Goal: Task Accomplishment & Management: Manage account settings

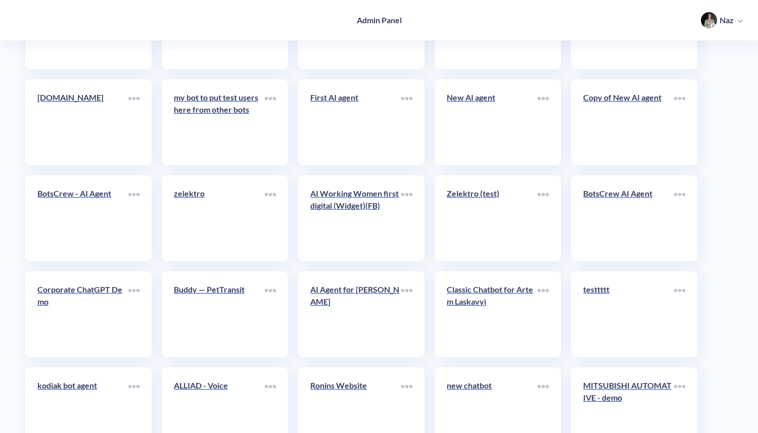
scroll to position [4110, 0]
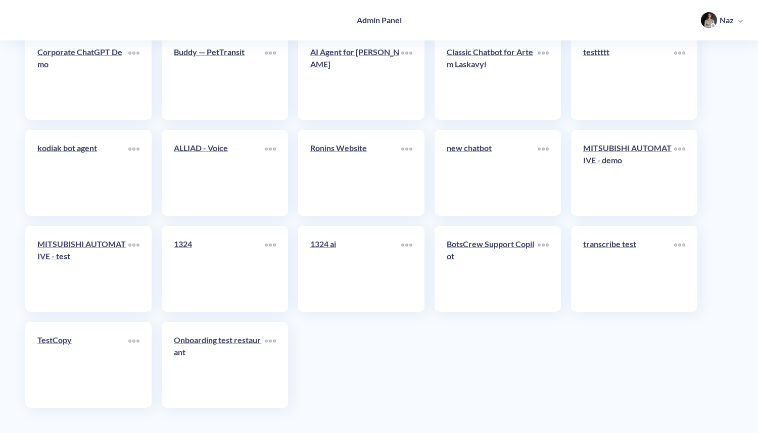
click at [200, 356] on p "Onboarding test restaurant" at bounding box center [219, 346] width 91 height 24
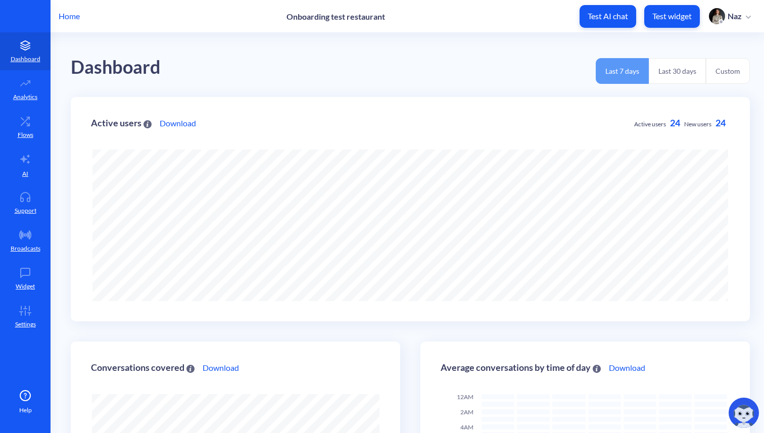
scroll to position [433, 764]
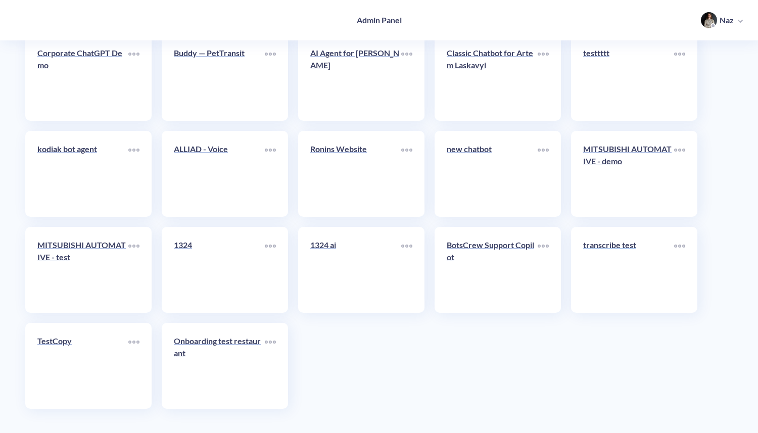
scroll to position [4110, 0]
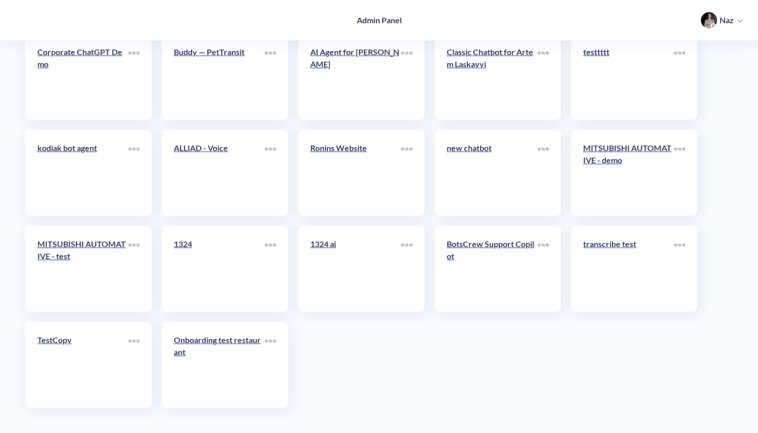
click at [597, 258] on link "transcribe test" at bounding box center [628, 269] width 91 height 62
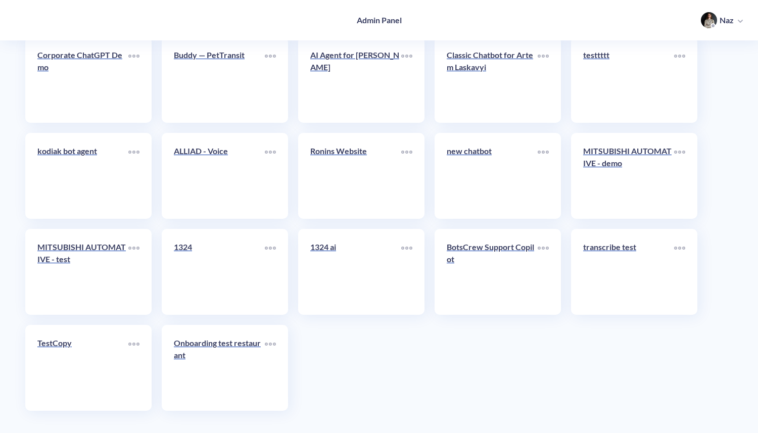
scroll to position [4110, 0]
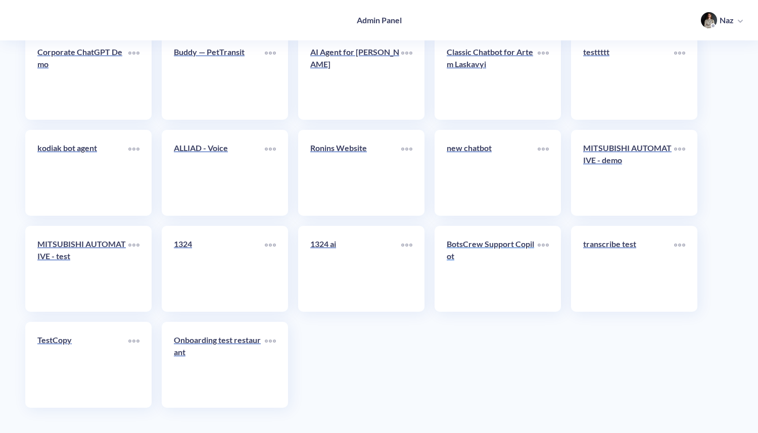
click at [463, 269] on div "BotsCrew Support Copilot" at bounding box center [492, 254] width 91 height 32
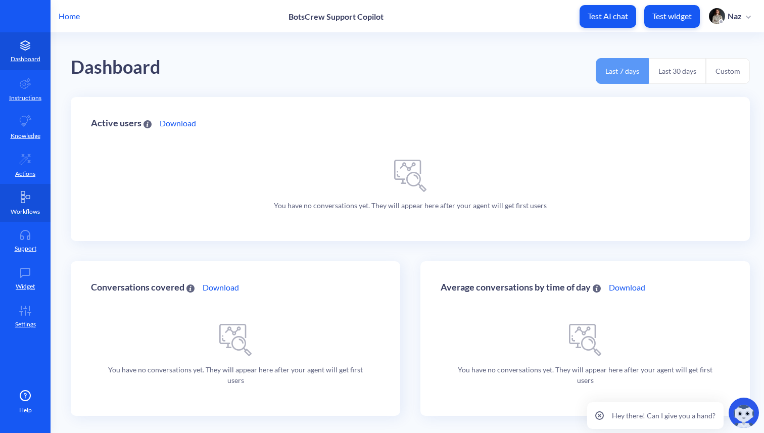
click at [18, 198] on link "Workflows" at bounding box center [25, 203] width 51 height 38
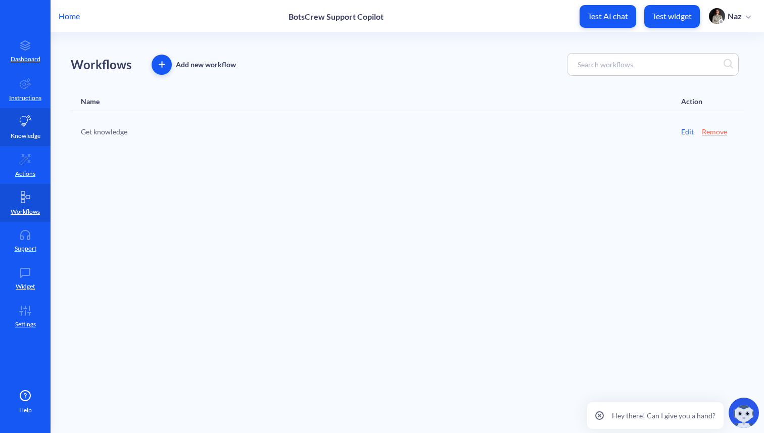
click at [18, 132] on p "Knowledge" at bounding box center [26, 135] width 30 height 9
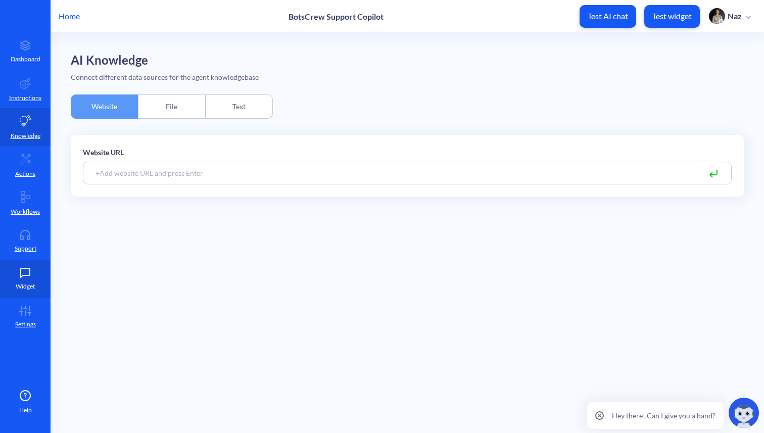
click at [11, 294] on link "Widget" at bounding box center [25, 279] width 51 height 38
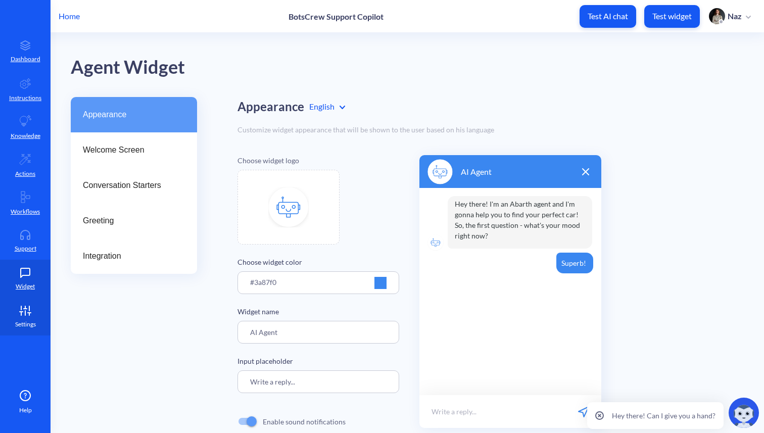
click at [11, 313] on link "Settings" at bounding box center [25, 317] width 51 height 38
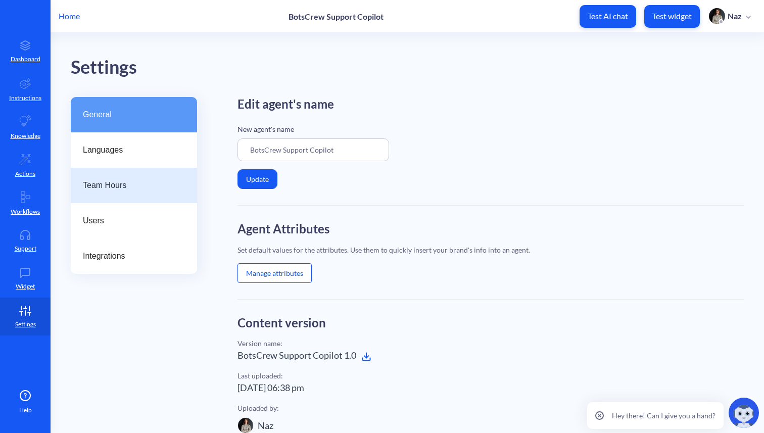
click at [136, 191] on span "Team Hours" at bounding box center [130, 185] width 94 height 12
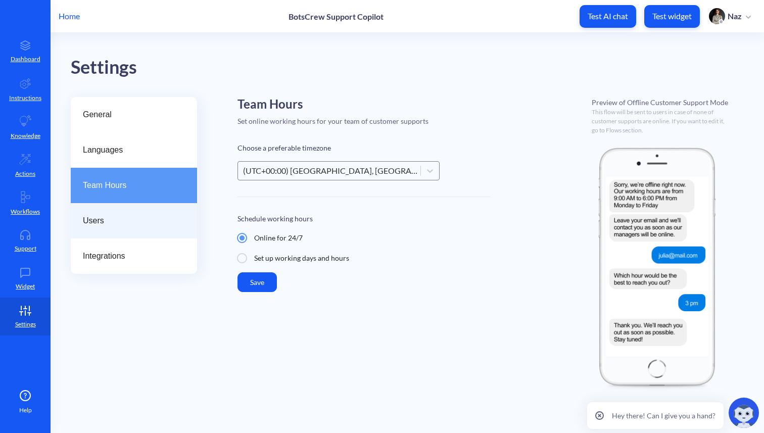
click at [109, 227] on div "Users" at bounding box center [134, 220] width 126 height 35
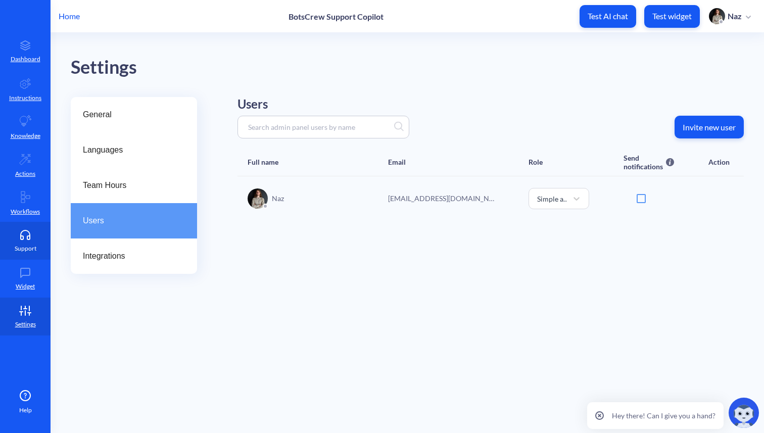
click at [18, 257] on link "Support" at bounding box center [25, 241] width 51 height 38
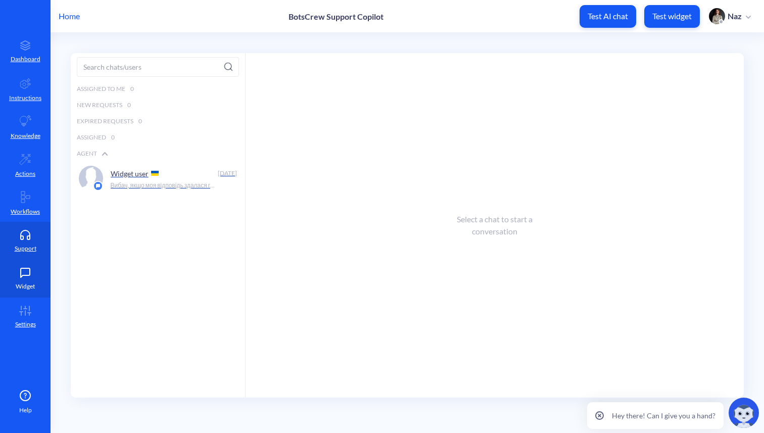
click at [26, 280] on link "Widget" at bounding box center [25, 279] width 51 height 38
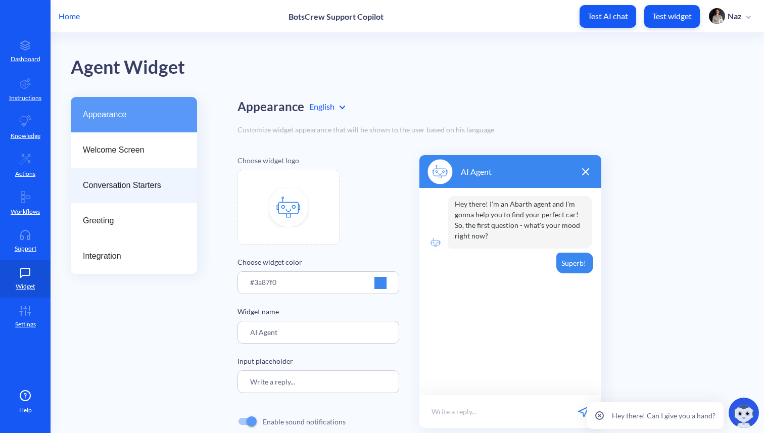
click at [119, 200] on div "Conversation Starters" at bounding box center [134, 185] width 126 height 35
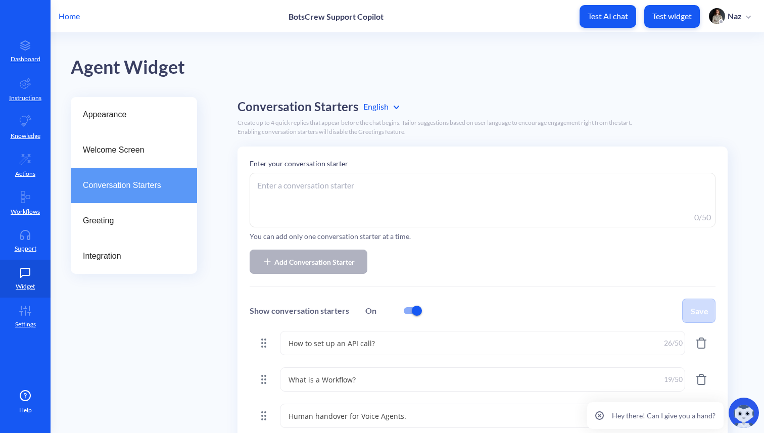
scroll to position [62, 0]
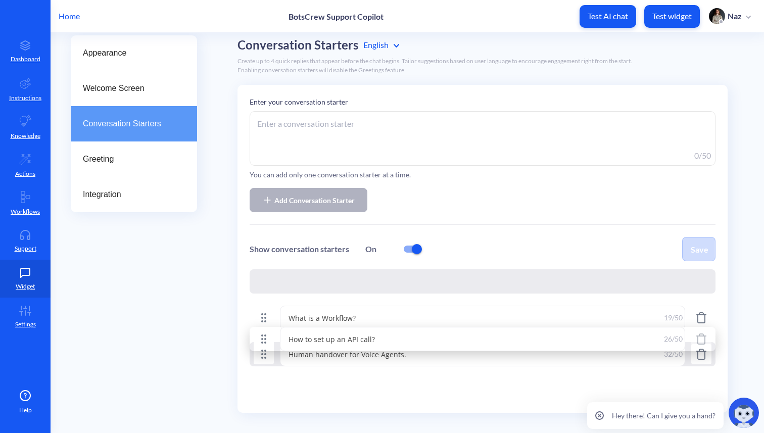
drag, startPoint x: 256, startPoint y: 288, endPoint x: 260, endPoint y: 304, distance: 16.6
click at [260, 304] on ul "How to set up an API call? How to set up an API call? 26 /50 What is a Workflow…" at bounding box center [483, 317] width 466 height 97
type textarea "What is a Workflow?"
type textarea "How to set up an API call?"
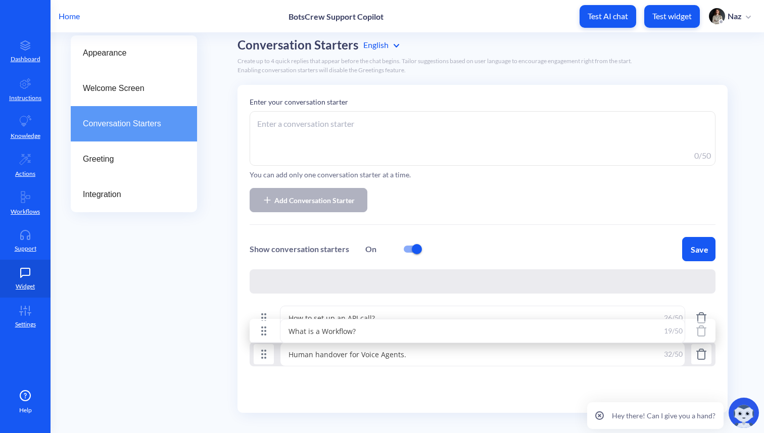
drag, startPoint x: 262, startPoint y: 282, endPoint x: 263, endPoint y: 330, distance: 48.0
click at [263, 330] on ul "What is a Workflow? What is a Workflow? 19 /50 How to set up an API call? How t…" at bounding box center [483, 317] width 466 height 97
type textarea "How to set up an API call?"
type textarea "Human handover for Voice Agents."
type textarea "What is a Workflow?"
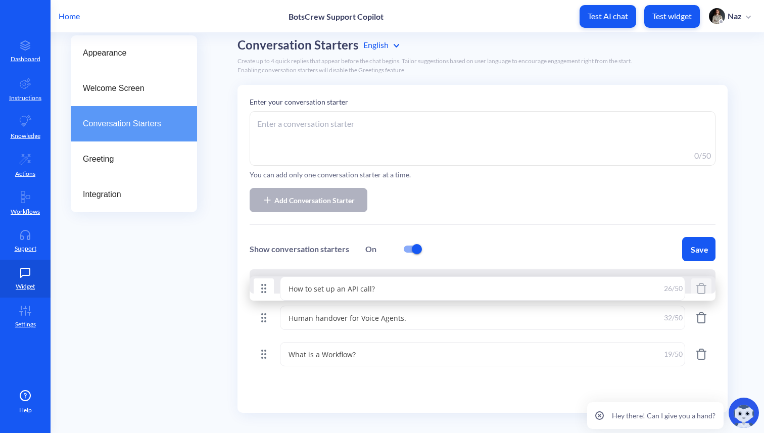
drag, startPoint x: 262, startPoint y: 284, endPoint x: 262, endPoint y: 330, distance: 46.0
click at [262, 330] on ul "How to set up an API call? How to set up an API call? 26 /50 Human handover for…" at bounding box center [483, 317] width 466 height 97
type textarea "Human handover for Voice Agents."
type textarea "What is a Workflow?"
type textarea "How to set up an API call?"
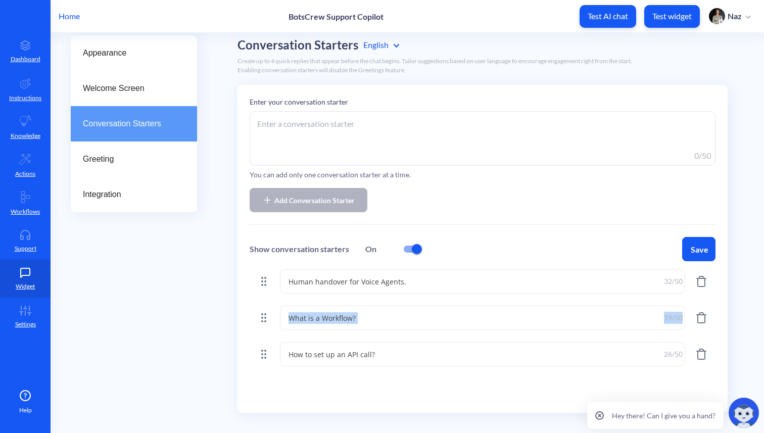
drag, startPoint x: 265, startPoint y: 364, endPoint x: 267, endPoint y: 310, distance: 54.1
click at [267, 310] on ul "Human handover for Voice Agents. Human handover for Voice Agents. 32 /50 What i…" at bounding box center [483, 317] width 466 height 97
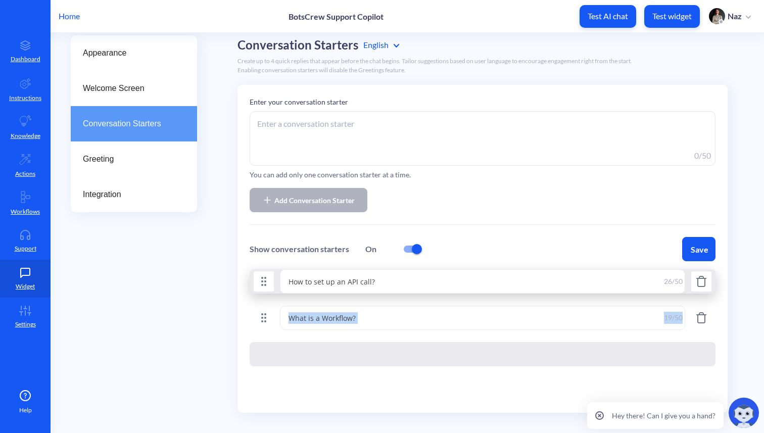
drag, startPoint x: 267, startPoint y: 359, endPoint x: 263, endPoint y: 259, distance: 100.2
click at [263, 259] on div "Enter your conversation starter 0 /50 You can add only one conversation starter…" at bounding box center [483, 249] width 490 height 328
type textarea "How to set up an API call?"
type textarea "Human handover for Voice Agents."
type textarea "What is a Workflow?"
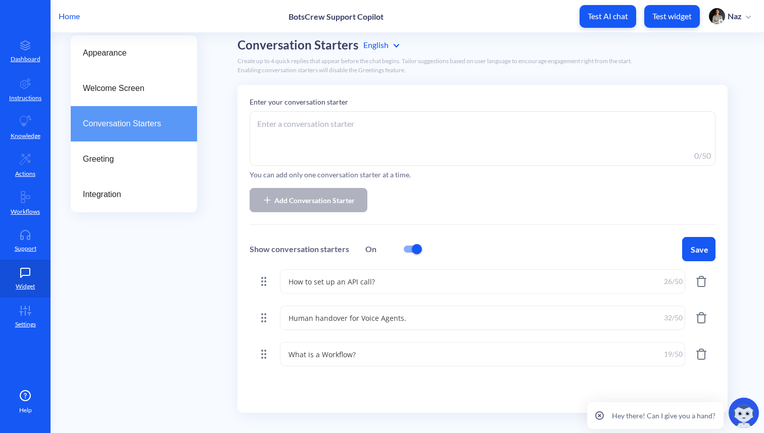
click at [271, 394] on div "Enter your conversation starter 0 /50 You can add only one conversation starter…" at bounding box center [483, 249] width 490 height 328
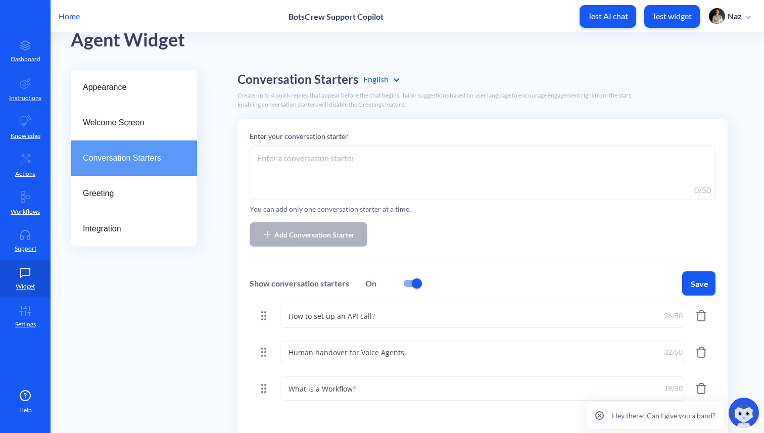
scroll to position [14, 0]
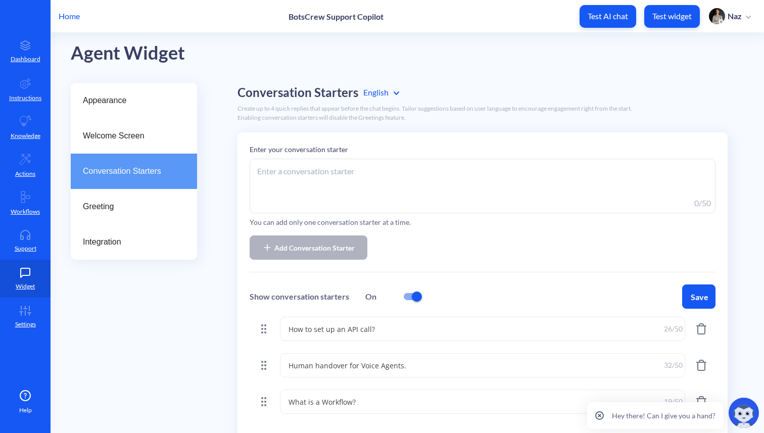
click at [362, 334] on textarea "How to set up an API call?" at bounding box center [482, 329] width 405 height 24
click at [357, 367] on textarea "Human handover for Voice Agents." at bounding box center [482, 365] width 405 height 24
click at [310, 409] on textarea "What is a Workflow?" at bounding box center [482, 402] width 405 height 24
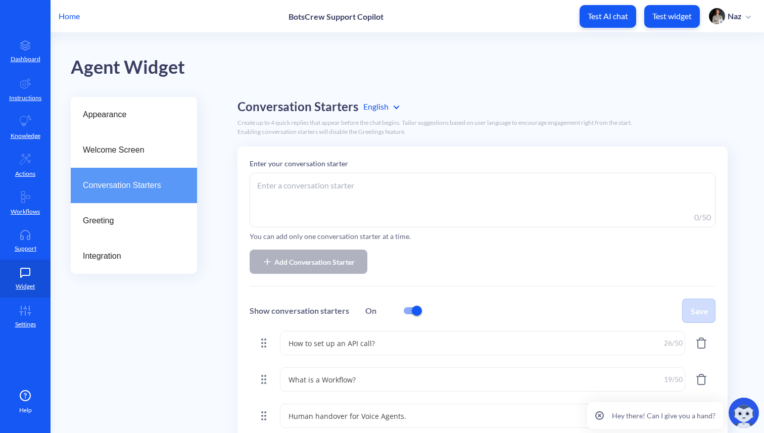
click at [80, 15] on div "Home BotsCrew Support Copilot Test AI chat Test widget Naz" at bounding box center [382, 16] width 764 height 32
click at [72, 16] on p "Home" at bounding box center [69, 16] width 21 height 12
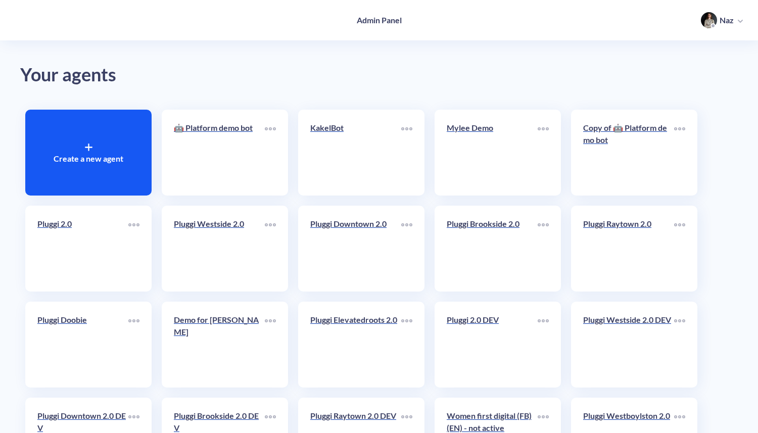
scroll to position [2504, 0]
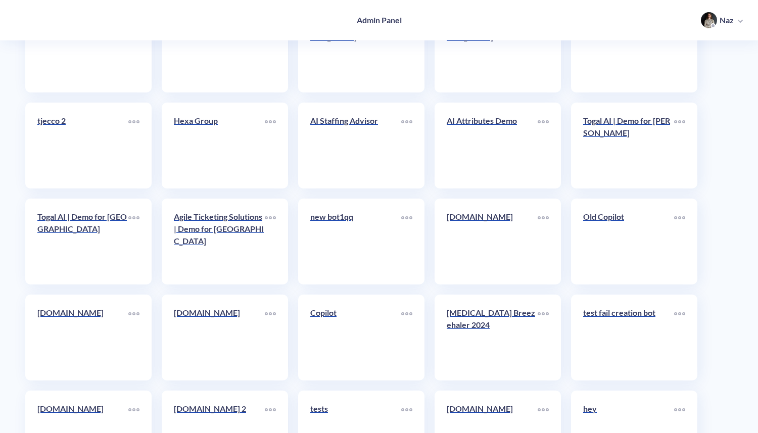
click at [306, 326] on div "Copilot" at bounding box center [361, 338] width 126 height 86
click at [312, 326] on div "Copilot" at bounding box center [355, 317] width 91 height 20
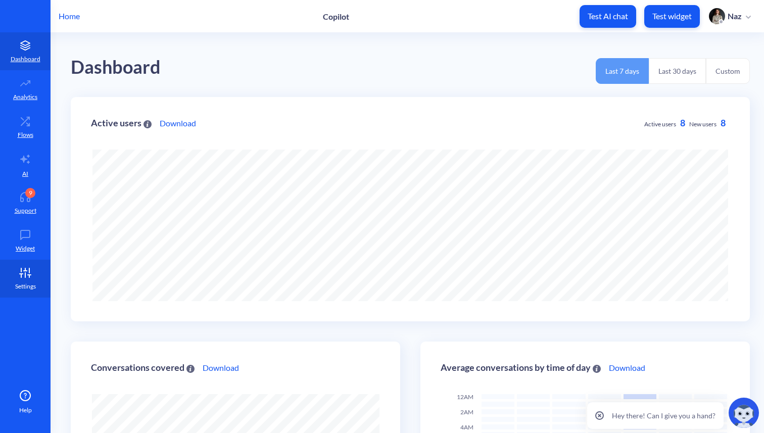
click at [27, 260] on link "Settings" at bounding box center [25, 279] width 51 height 38
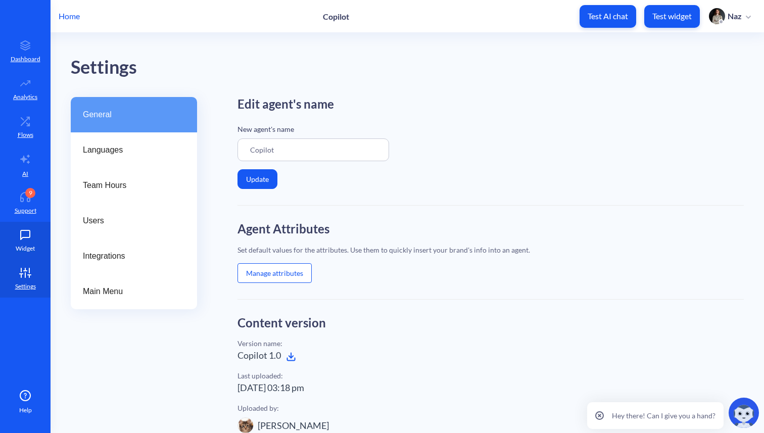
click at [26, 251] on p "Widget" at bounding box center [25, 248] width 19 height 9
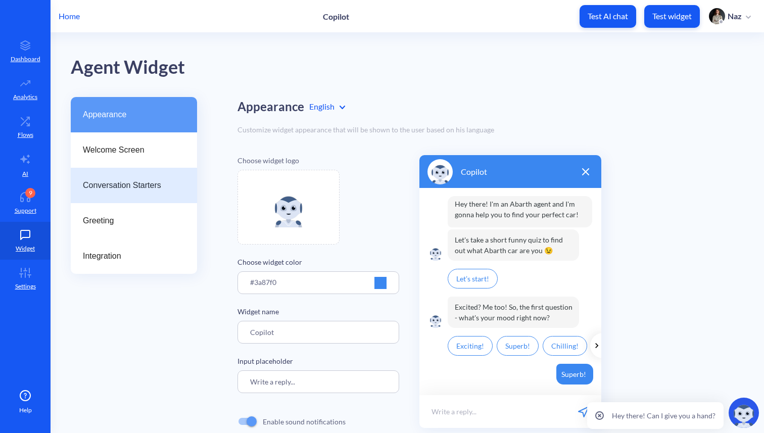
click at [120, 183] on span "Conversation Starters" at bounding box center [130, 185] width 94 height 12
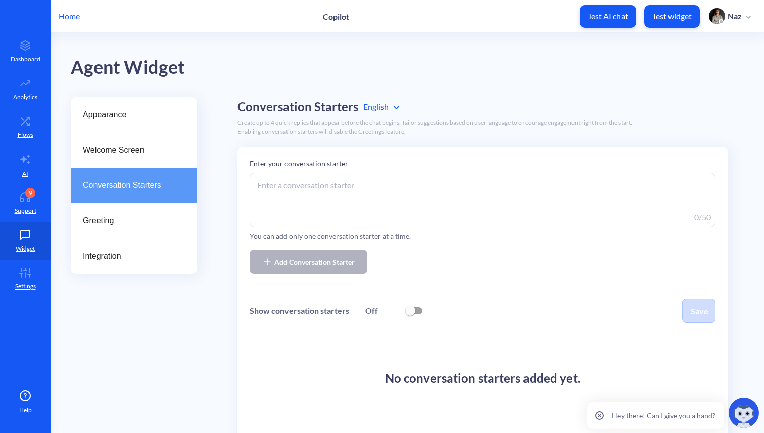
click at [354, 180] on textarea at bounding box center [483, 200] width 466 height 55
paste textarea "How to set up an API call?"
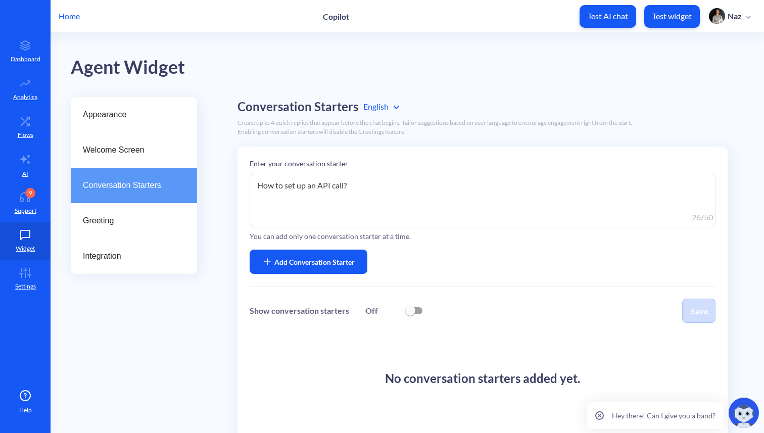
type textarea "How to set up an API call?"
click at [319, 261] on span "Add Conversation Starter" at bounding box center [314, 262] width 80 height 11
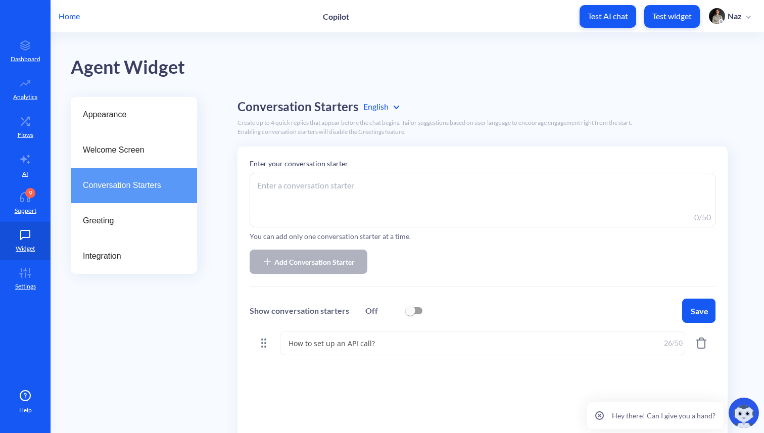
click at [298, 189] on textarea at bounding box center [483, 200] width 466 height 55
paste textarea "Human handover for Voice Agents."
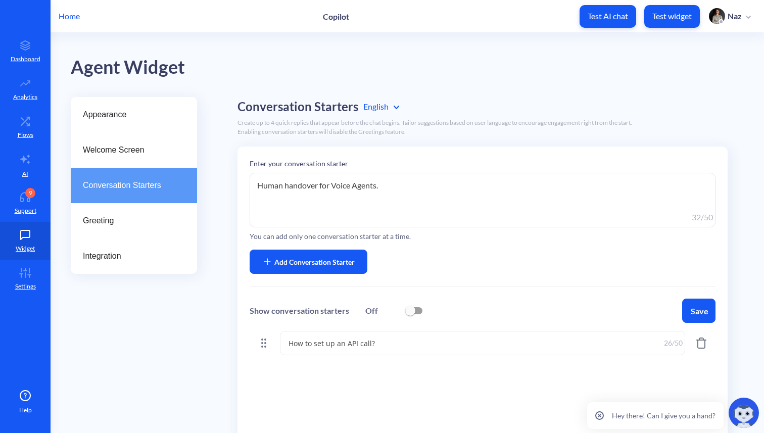
type textarea "Human handover for Voice Agents."
click at [288, 265] on span "Add Conversation Starter" at bounding box center [314, 262] width 80 height 11
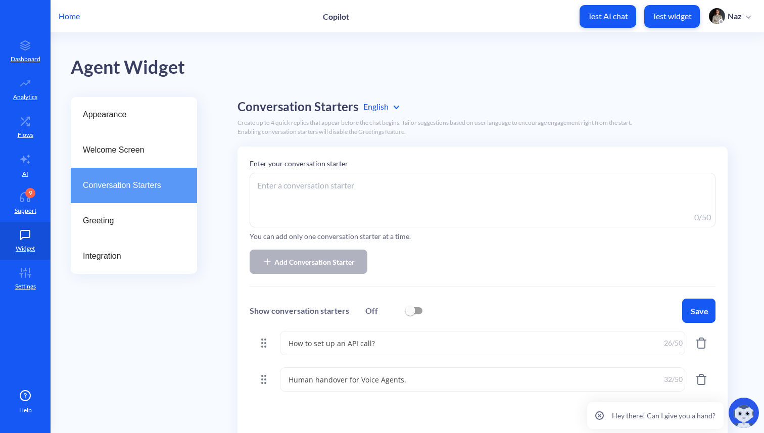
click at [325, 189] on textarea at bounding box center [483, 200] width 466 height 55
paste textarea "What is a Workflow?"
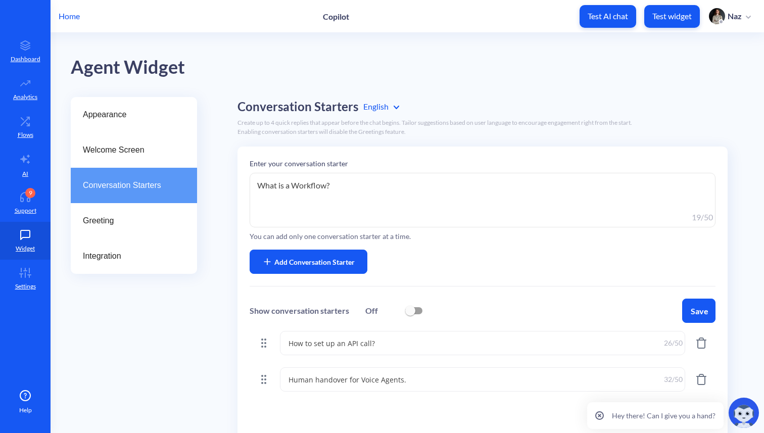
type textarea "What is a Workflow?"
click at [308, 264] on span "Add Conversation Starter" at bounding box center [314, 262] width 80 height 11
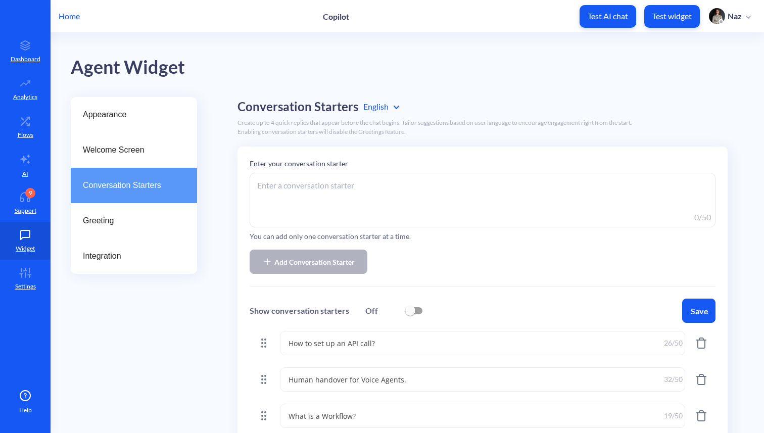
click at [686, 302] on button "Save" at bounding box center [698, 311] width 33 height 24
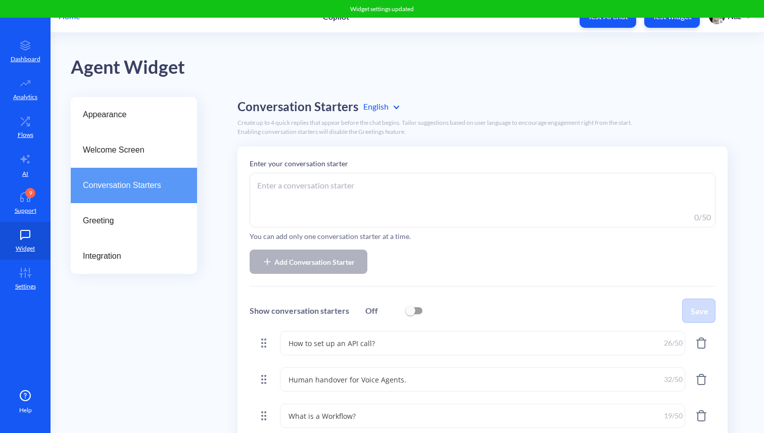
click at [421, 311] on span at bounding box center [413, 311] width 31 height 24
click at [416, 311] on input "checkbox" at bounding box center [410, 311] width 24 height 24
checkbox input "true"
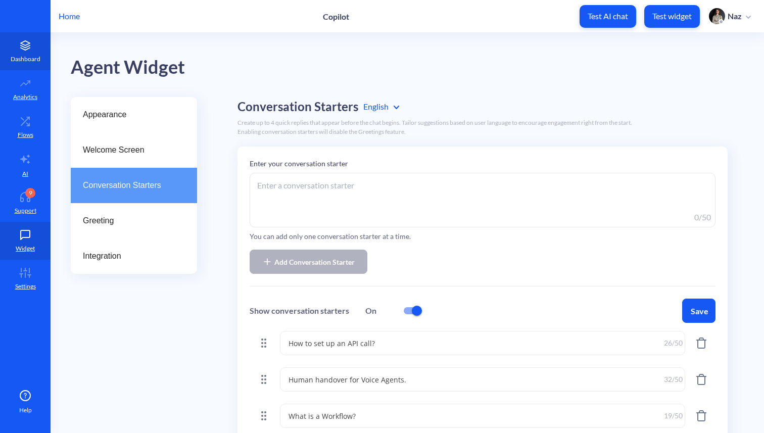
click at [36, 50] on link "Dashboard" at bounding box center [25, 51] width 51 height 38
click at [695, 310] on button "Save" at bounding box center [698, 311] width 33 height 24
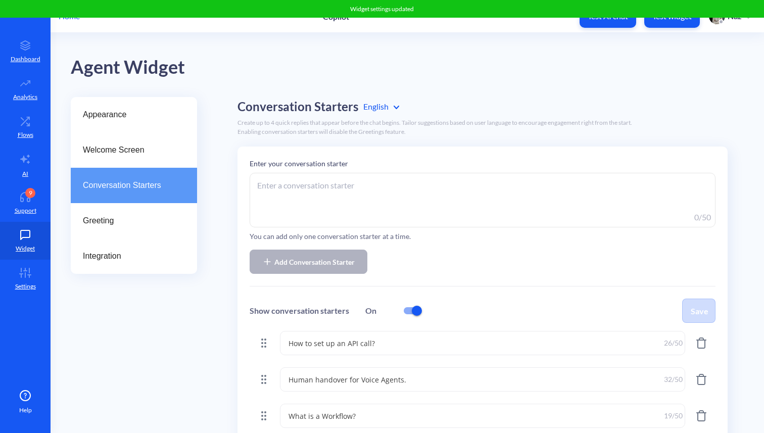
click at [78, 20] on p "Home" at bounding box center [69, 16] width 21 height 12
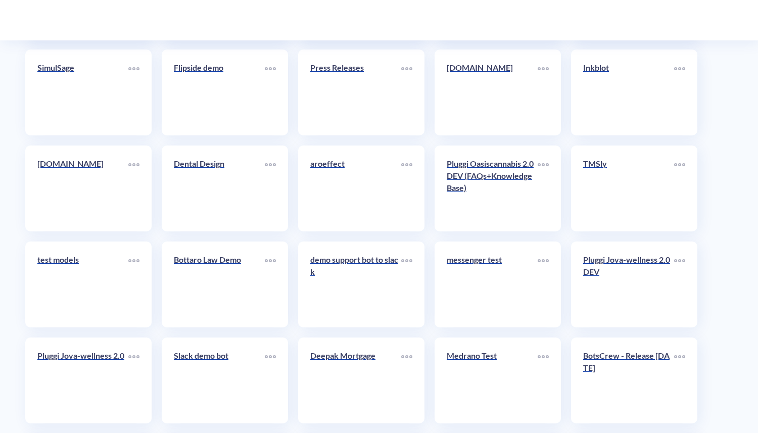
scroll to position [1413, 0]
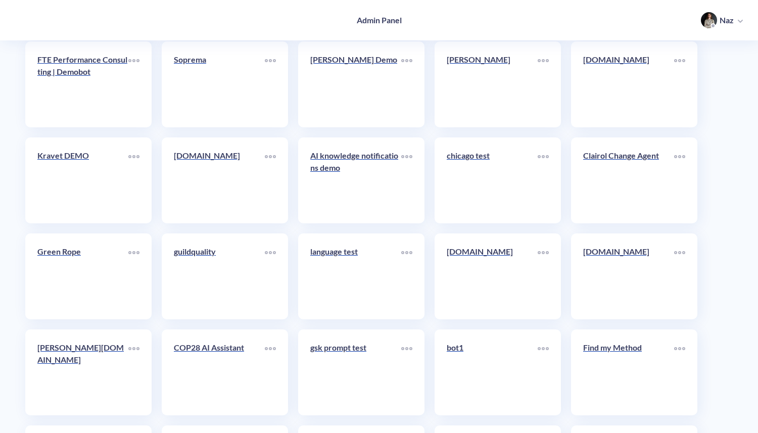
click at [526, 339] on div "bot1" at bounding box center [498, 373] width 126 height 86
click at [525, 354] on div "bot1" at bounding box center [492, 352] width 91 height 20
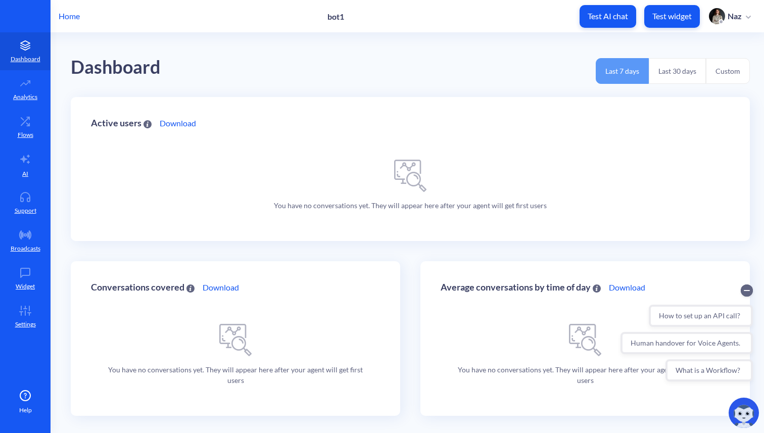
click at [734, 407] on img at bounding box center [744, 413] width 30 height 30
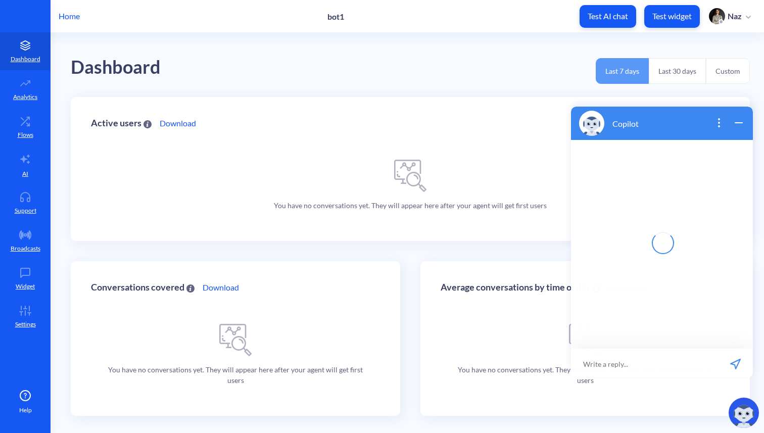
scroll to position [2, 0]
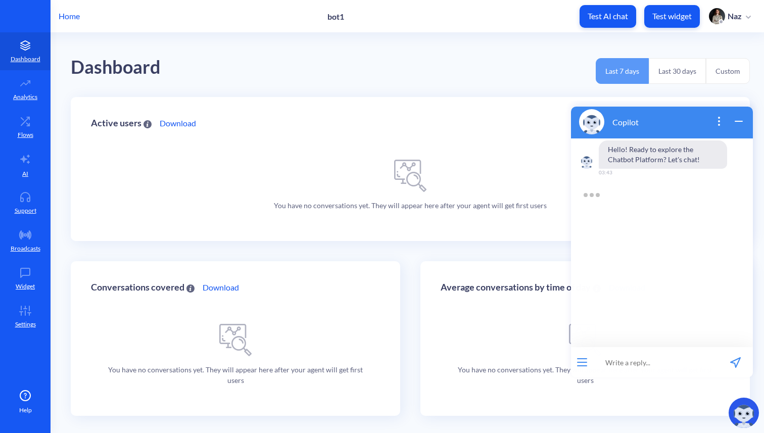
click at [736, 122] on icon "wrap widget" at bounding box center [739, 121] width 12 height 12
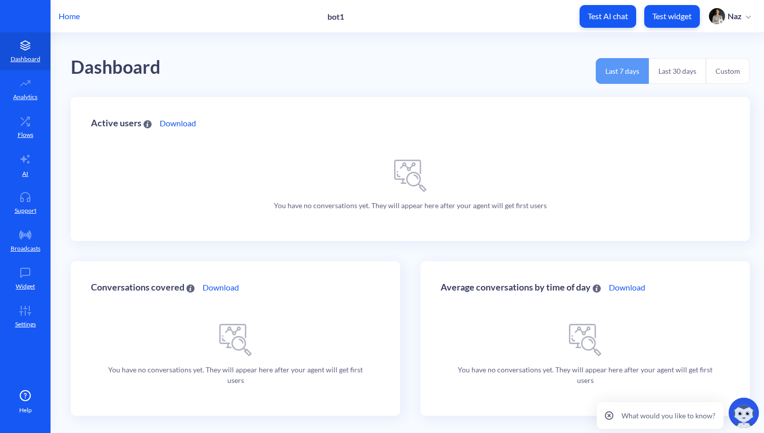
click at [603, 415] on div "What would you like to know?" at bounding box center [660, 415] width 127 height 27
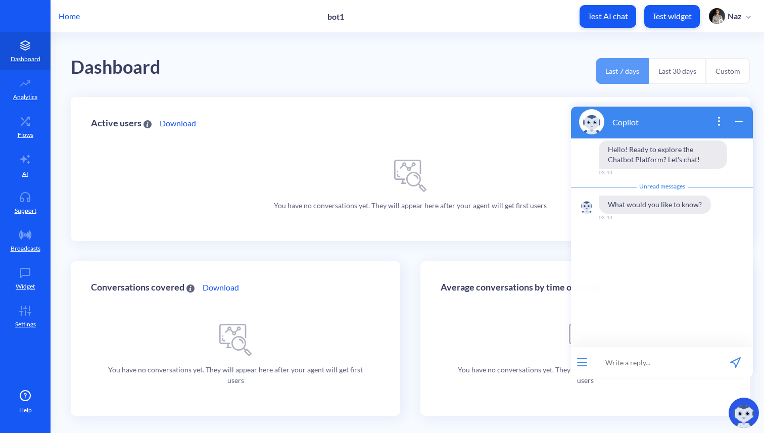
click at [739, 123] on icon "wrap widget" at bounding box center [739, 121] width 12 height 12
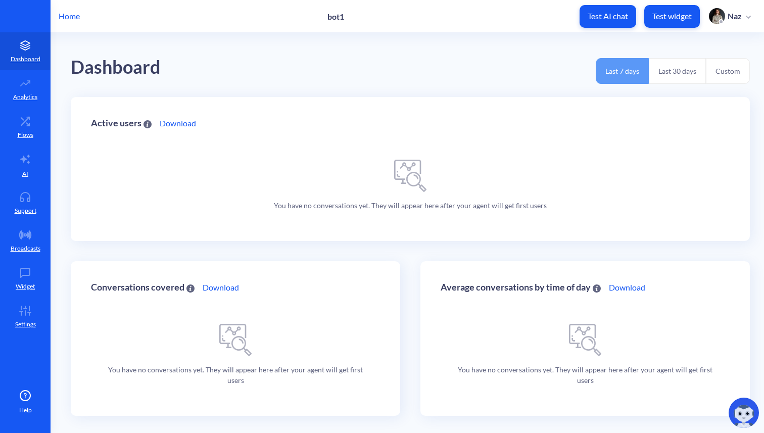
click at [68, 6] on div "Home bot1 Test AI chat Test widget Naz" at bounding box center [382, 16] width 764 height 32
click at [69, 24] on div "Home bot1 Test AI chat Test widget Naz" at bounding box center [382, 16] width 764 height 32
click at [69, 21] on p "Home" at bounding box center [69, 16] width 21 height 12
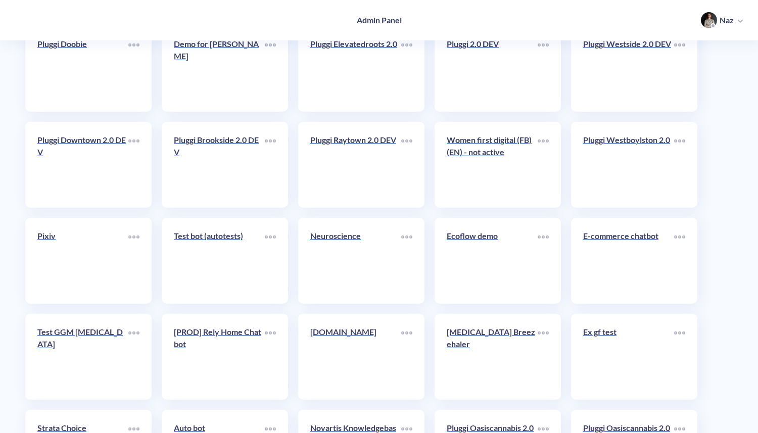
scroll to position [755, 0]
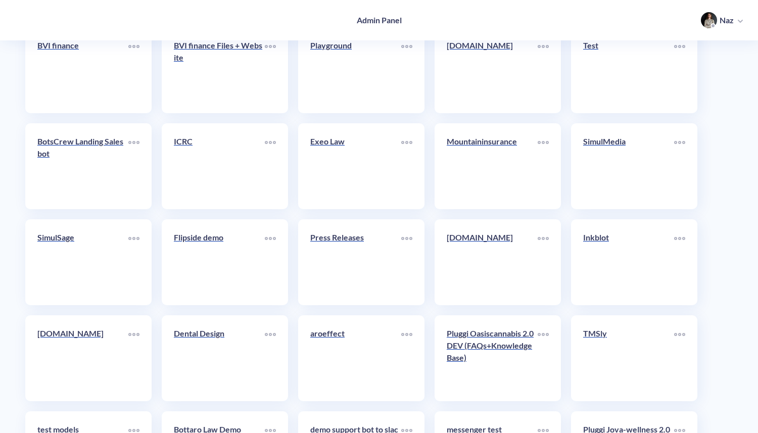
click at [346, 339] on p "aroeffect" at bounding box center [355, 334] width 91 height 12
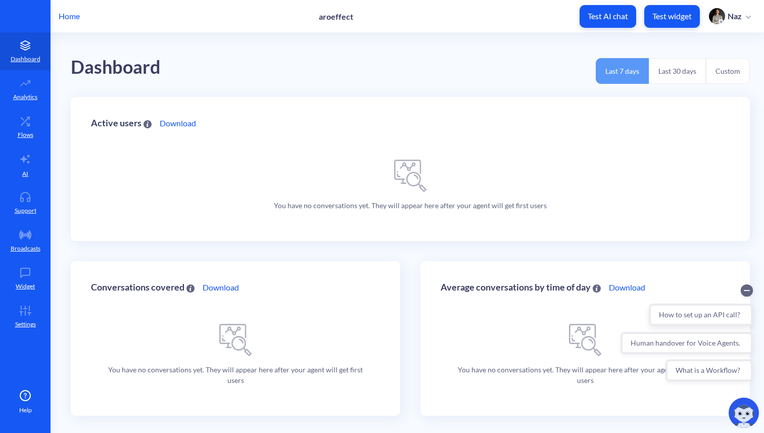
click at [665, 313] on button "How to set up an API call?" at bounding box center [701, 315] width 104 height 22
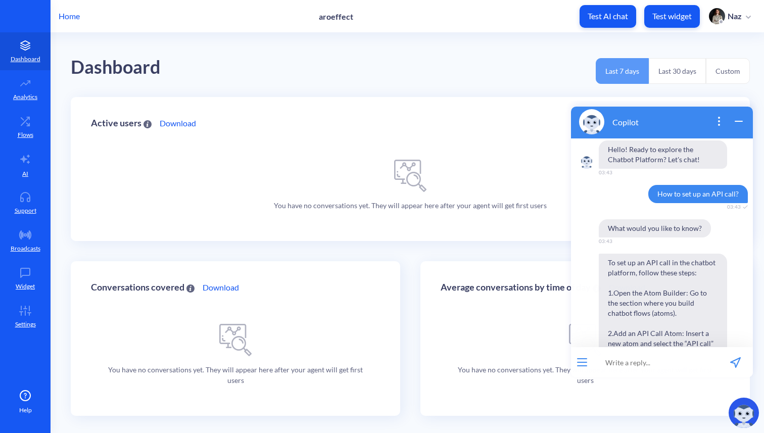
click at [53, 24] on div "Home aroeffect Test AI chat Test widget Naz" at bounding box center [382, 16] width 764 height 32
click at [69, 20] on p "Home" at bounding box center [69, 16] width 21 height 12
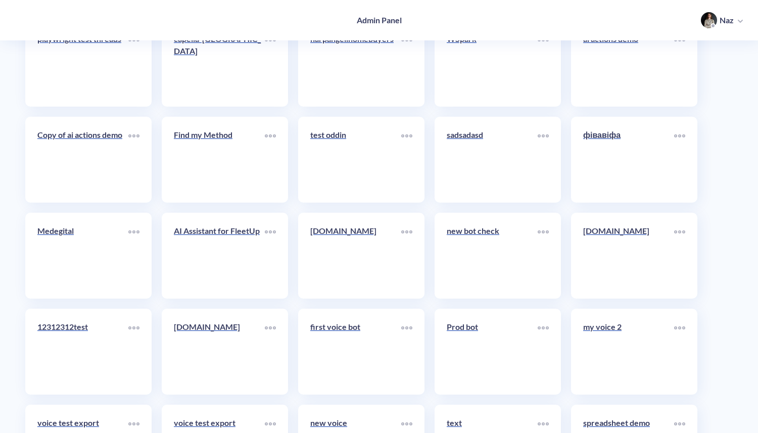
scroll to position [3416, 0]
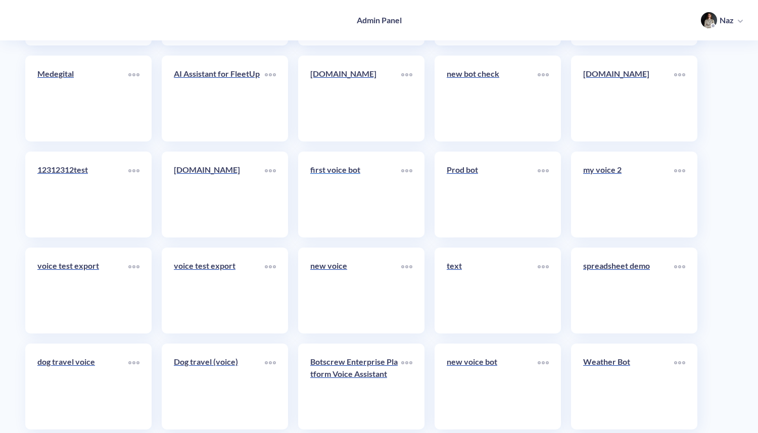
click at [339, 217] on link "first voice bot" at bounding box center [355, 195] width 91 height 62
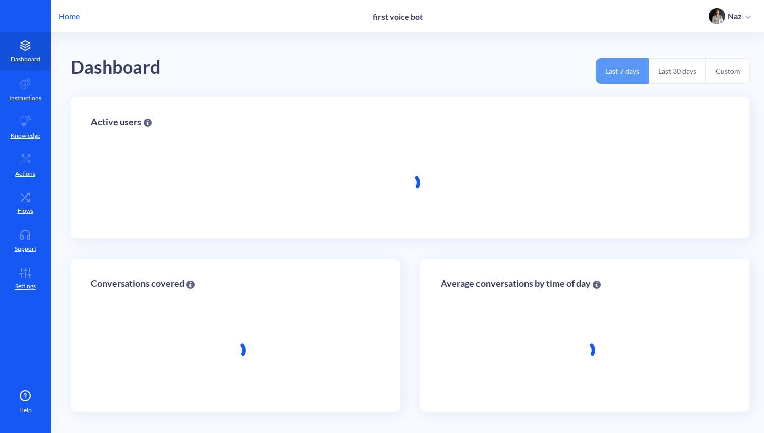
click at [339, 217] on div at bounding box center [410, 182] width 639 height 71
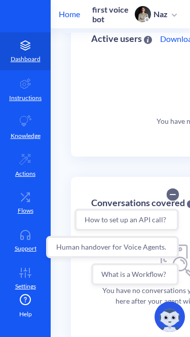
scroll to position [112, 0]
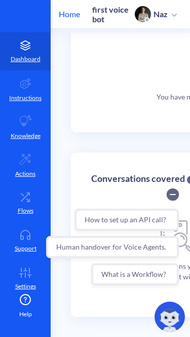
click at [172, 195] on icon "Collapse conversation starters" at bounding box center [172, 195] width 5 height 0
